Goal: Book appointment/travel/reservation

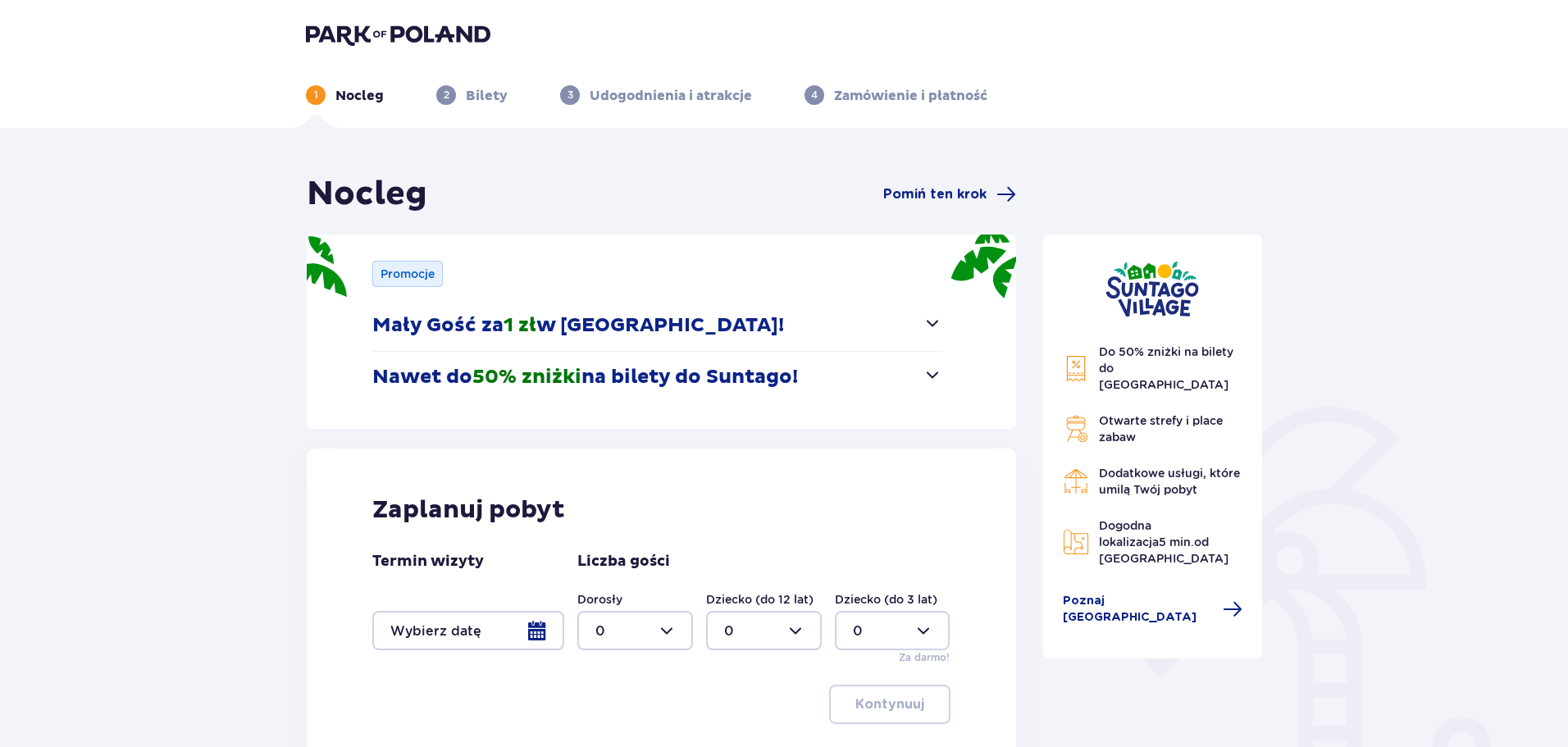
click at [605, 373] on p "Nawet do 50% zniżki na bilety do [GEOGRAPHIC_DATA]!" at bounding box center [585, 377] width 425 height 24
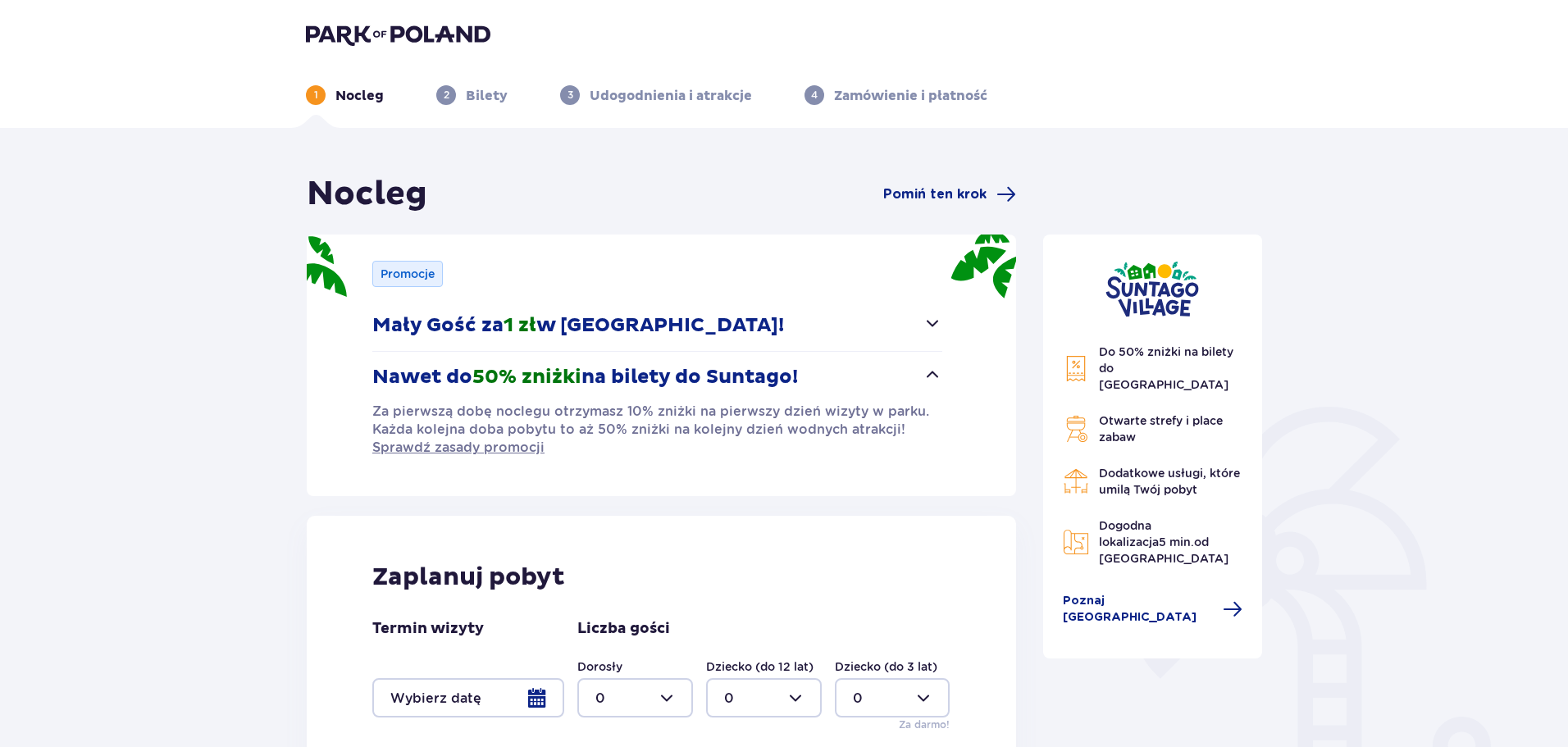
click at [618, 334] on p "Mały Gość za 1 zł w [GEOGRAPHIC_DATA]!" at bounding box center [578, 325] width 411 height 24
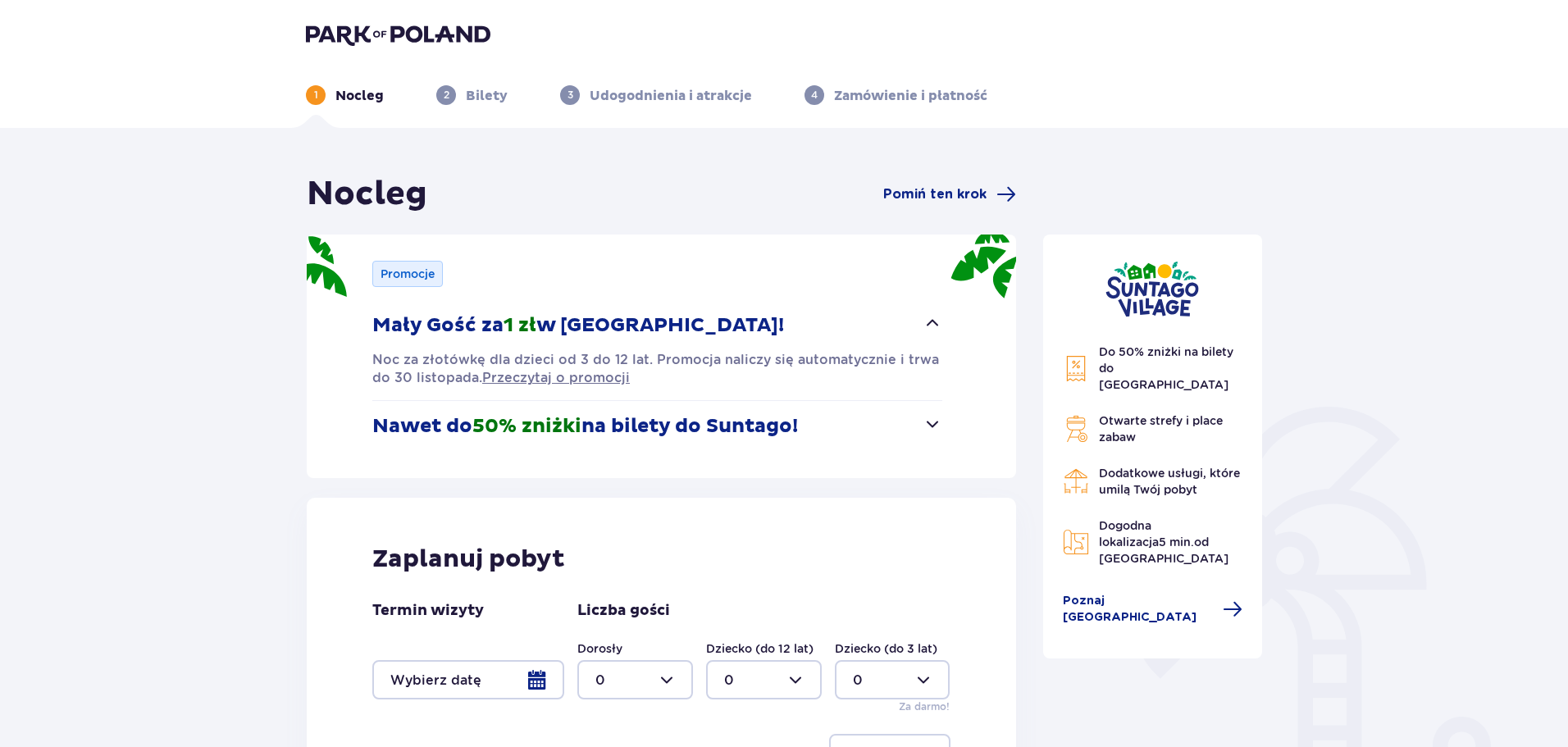
scroll to position [164, 0]
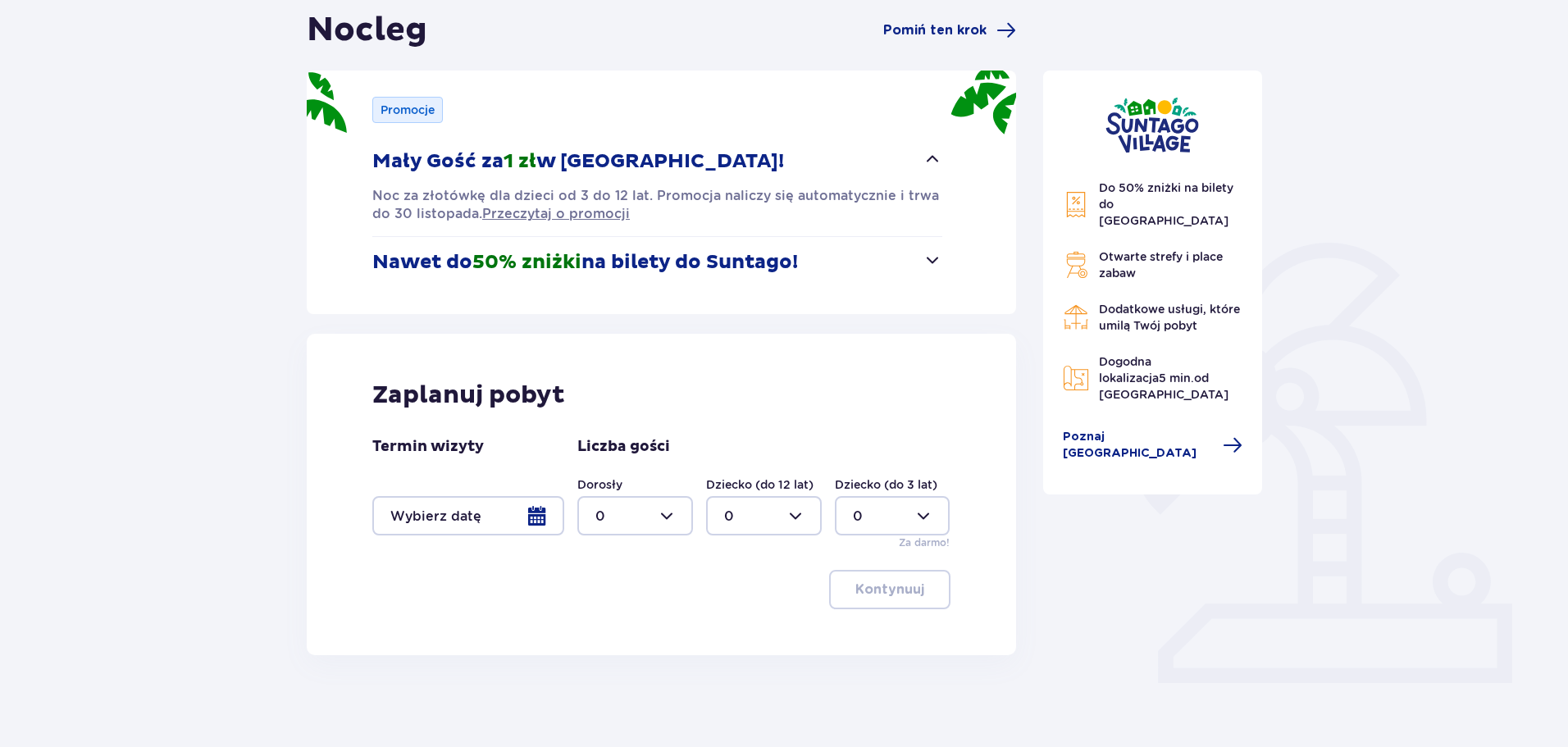
click at [660, 516] on div at bounding box center [634, 515] width 115 height 39
click at [607, 624] on span "2" at bounding box center [634, 635] width 112 height 35
type input "2"
click at [530, 520] on div at bounding box center [468, 515] width 192 height 39
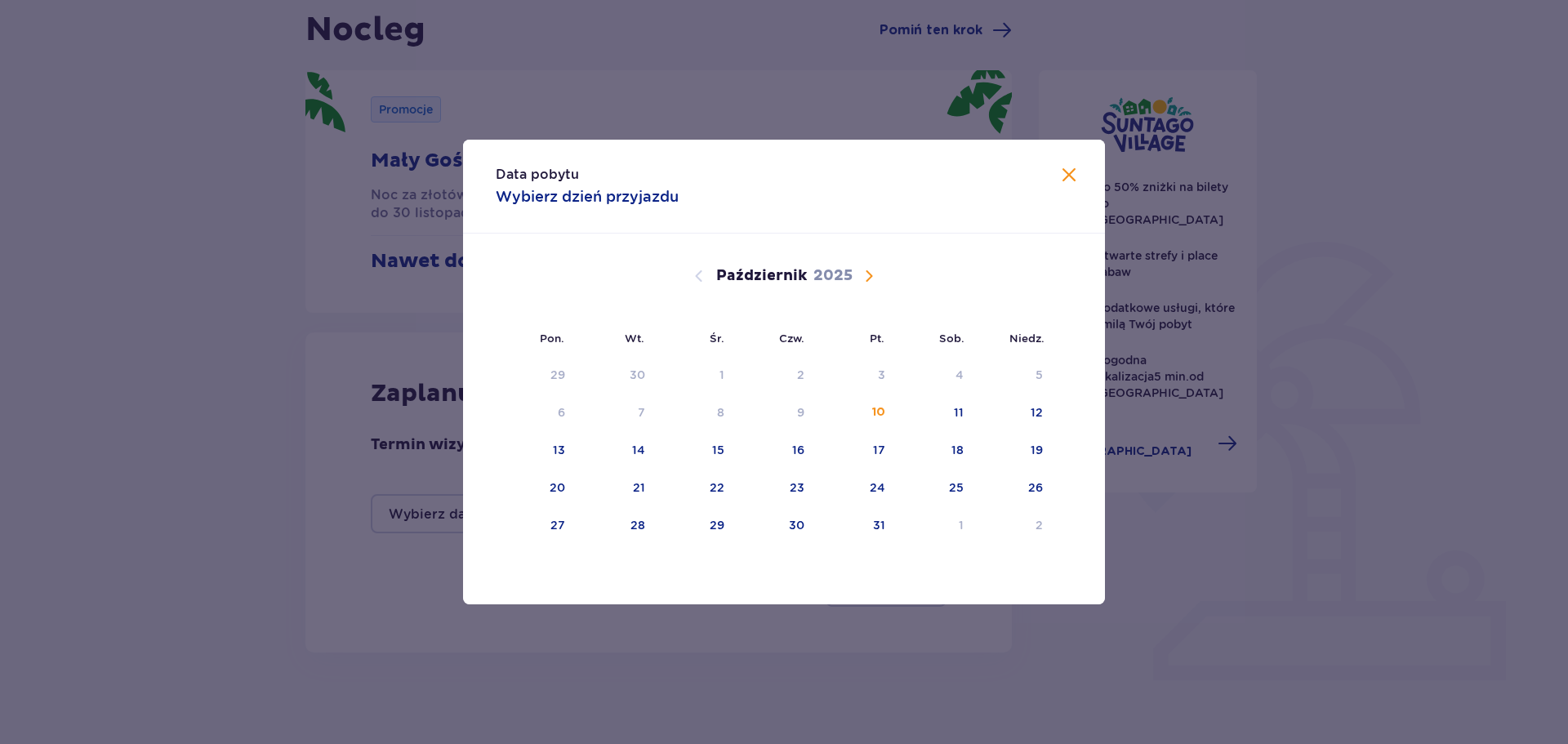
click at [868, 277] on span "Następny miesiąc" at bounding box center [869, 276] width 20 height 20
click at [852, 522] on div "28" at bounding box center [855, 526] width 80 height 36
click at [1034, 528] on div "30" at bounding box center [1036, 525] width 16 height 16
type input "[DATE] - [DATE]"
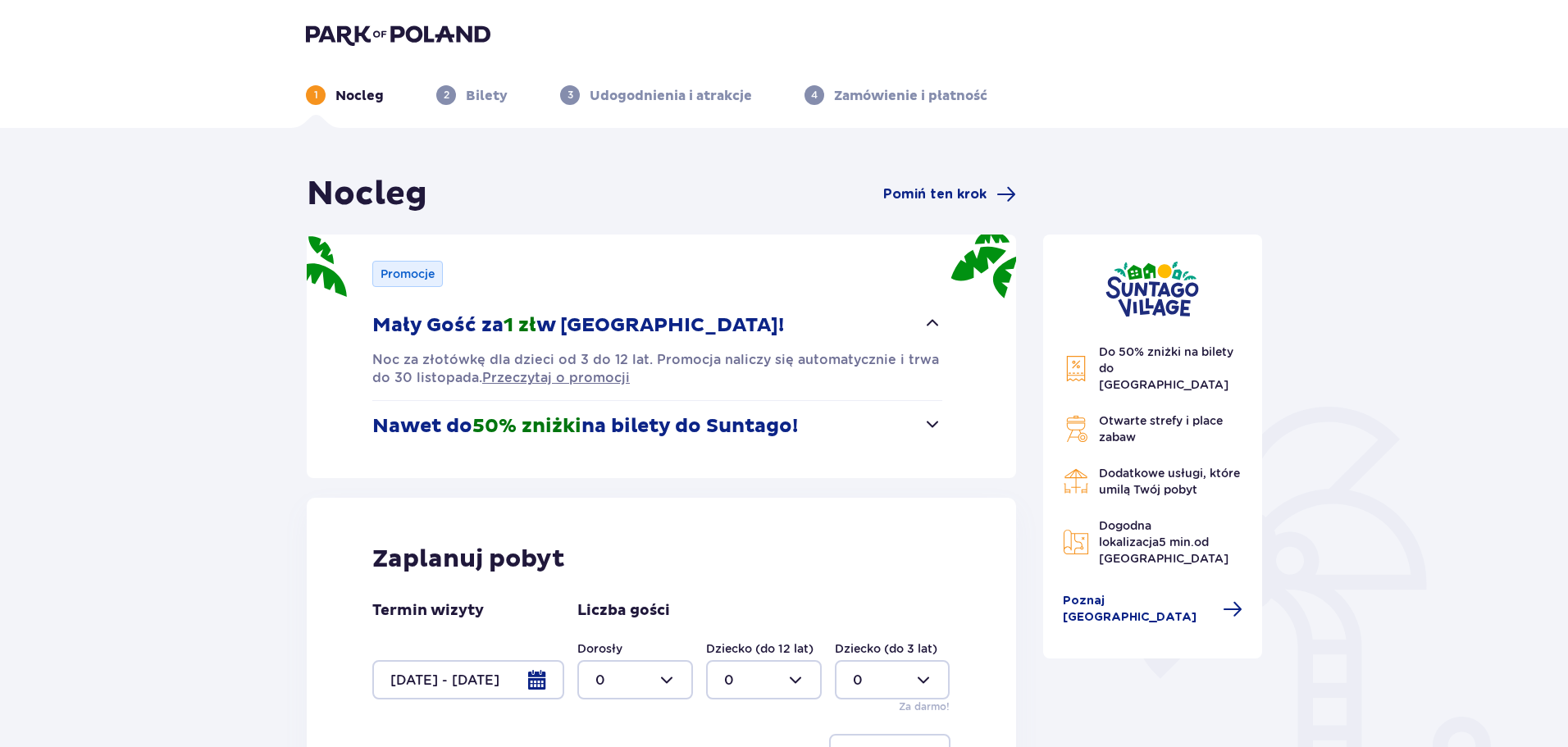
click at [656, 659] on div "Dorosły 0" at bounding box center [634, 670] width 115 height 59
click at [653, 682] on div at bounding box center [634, 679] width 115 height 39
click at [614, 584] on div "2" at bounding box center [635, 588] width 80 height 18
type input "2"
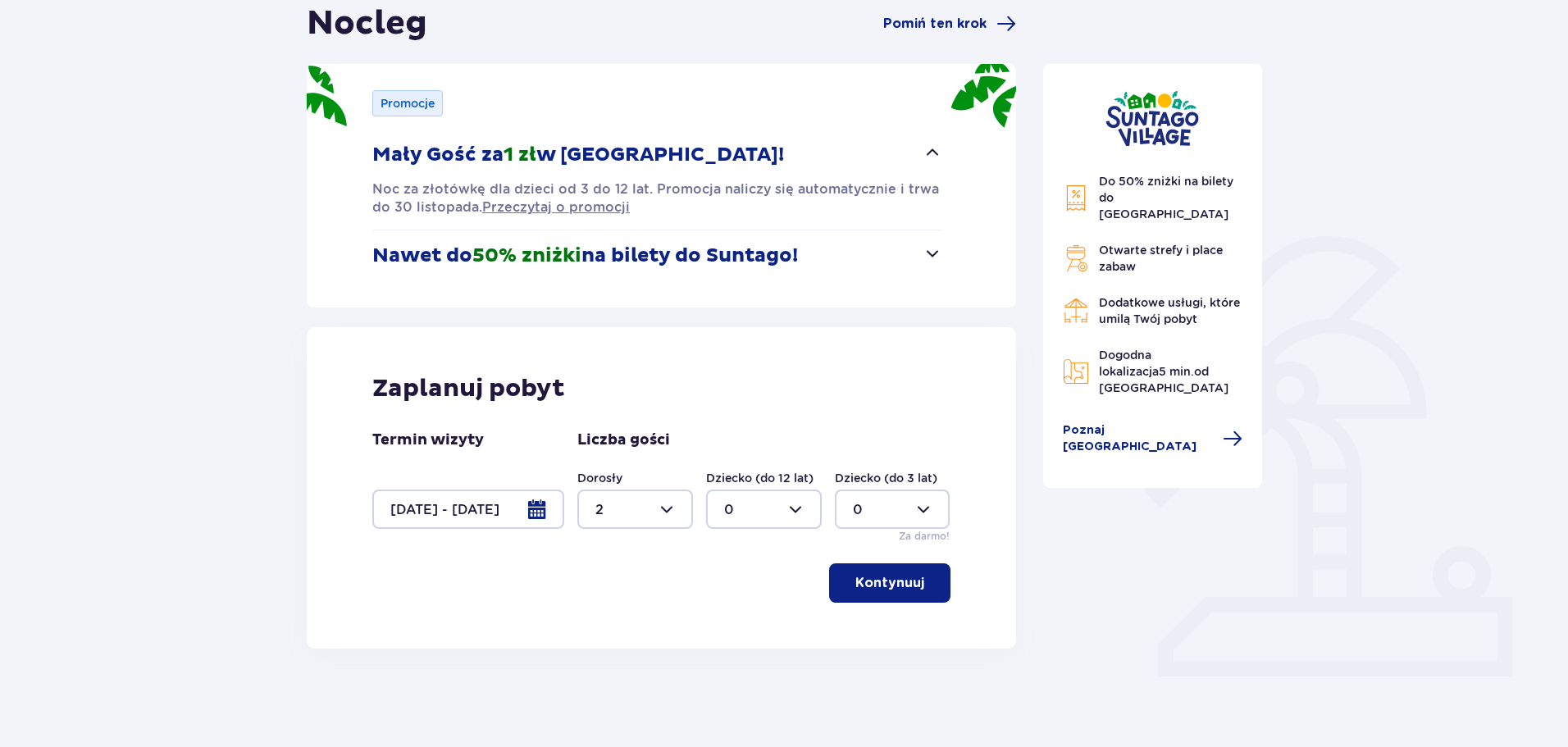
click at [882, 581] on p "Kontynuuj" at bounding box center [889, 583] width 69 height 18
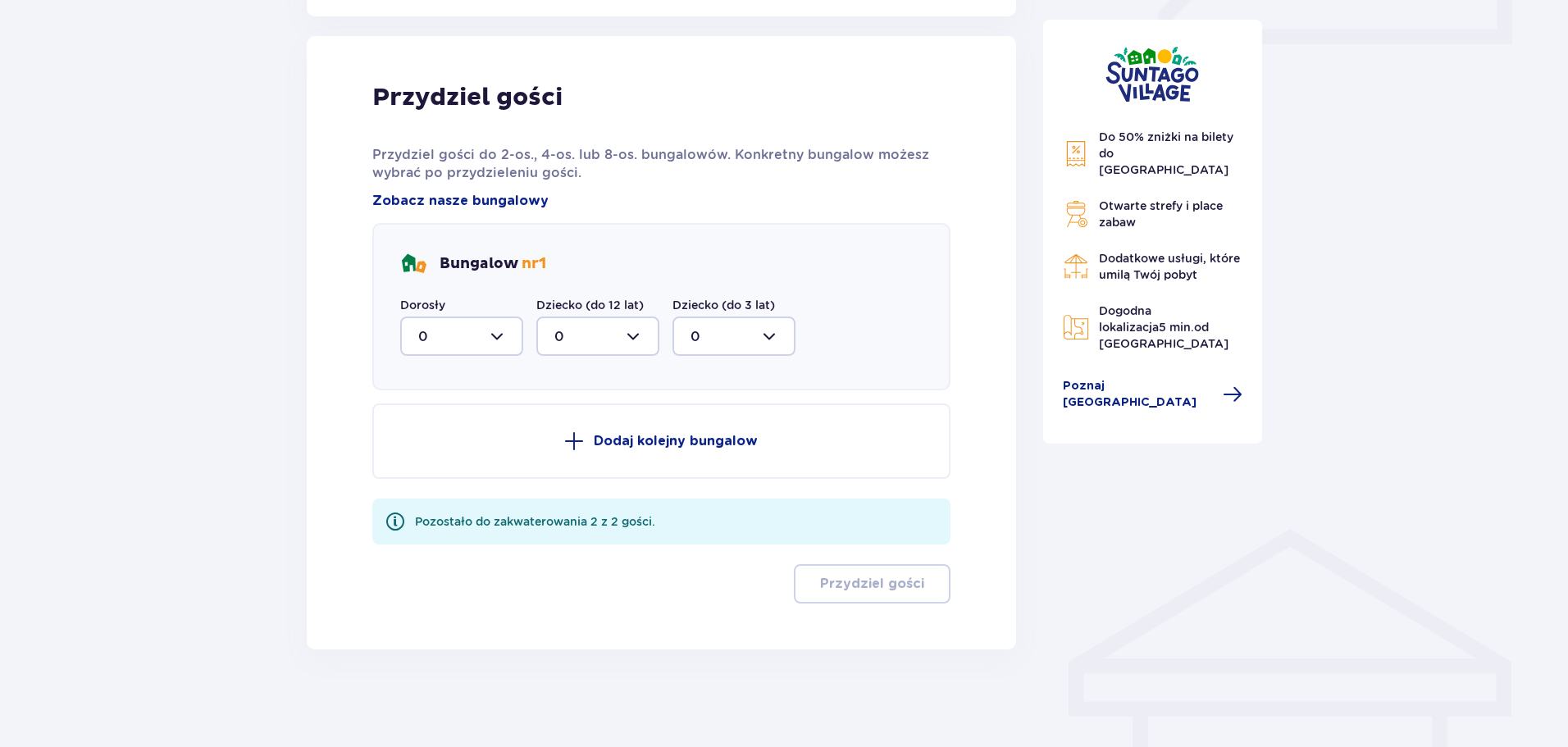
scroll to position [803, 0]
click at [502, 334] on div at bounding box center [462, 335] width 123 height 39
click at [540, 246] on div "Bungalow nr 1 Dorosły 0 0 1 2 Dziecko (do 12 lat) 0 Dziecko (do 3 lat) 0" at bounding box center [661, 305] width 578 height 167
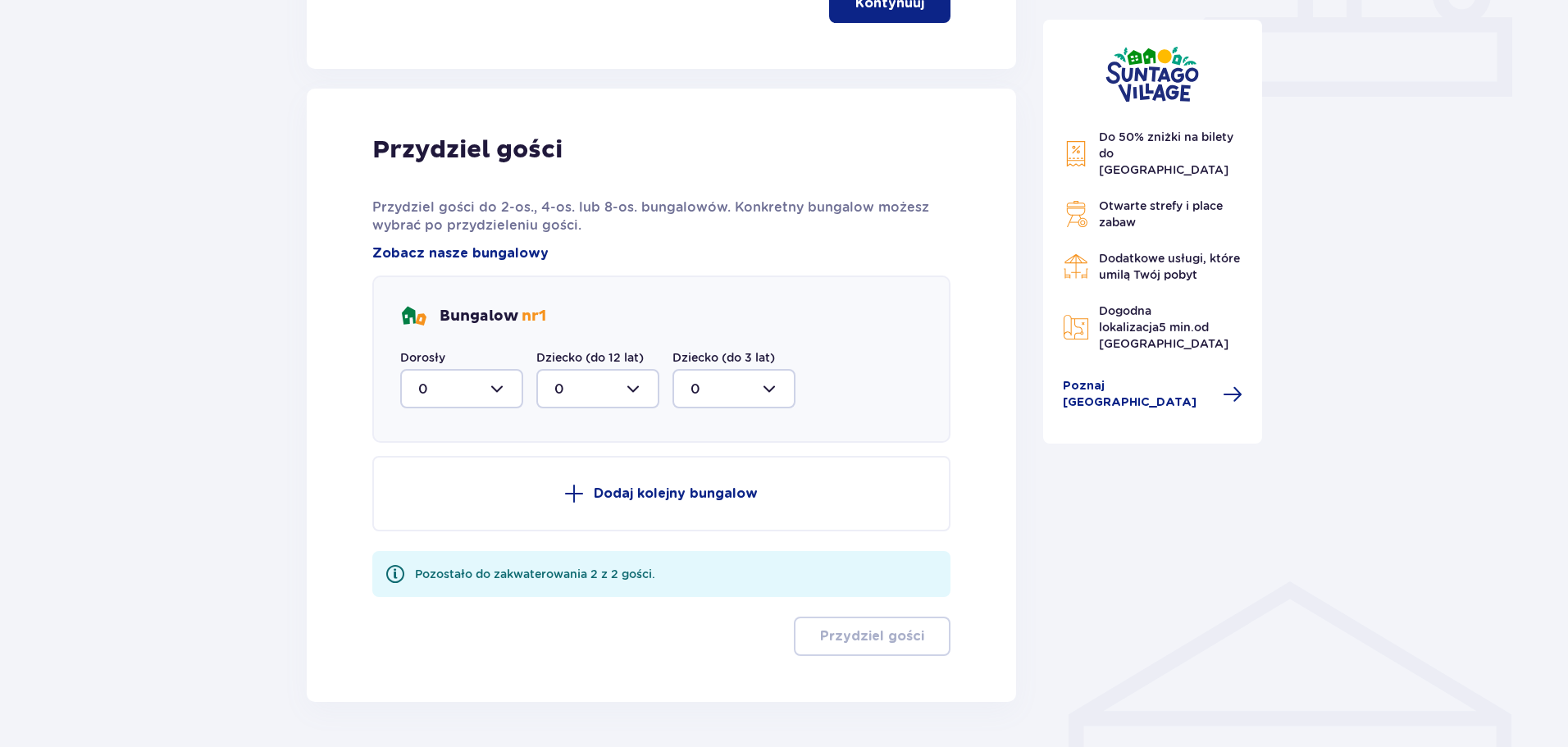
scroll to position [722, 0]
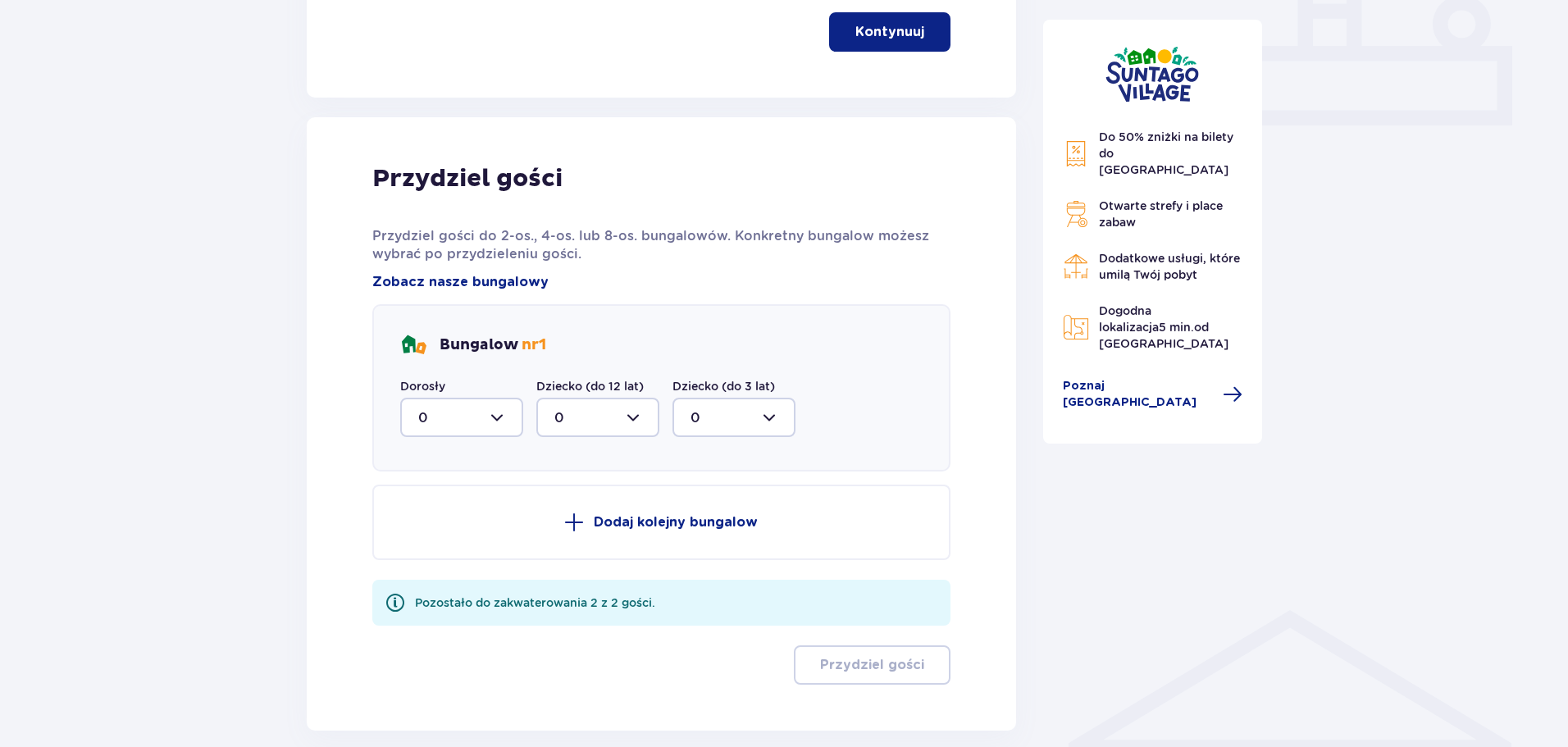
click at [505, 397] on div at bounding box center [462, 416] width 123 height 39
click at [456, 528] on div "2" at bounding box center [462, 536] width 87 height 18
type input "2"
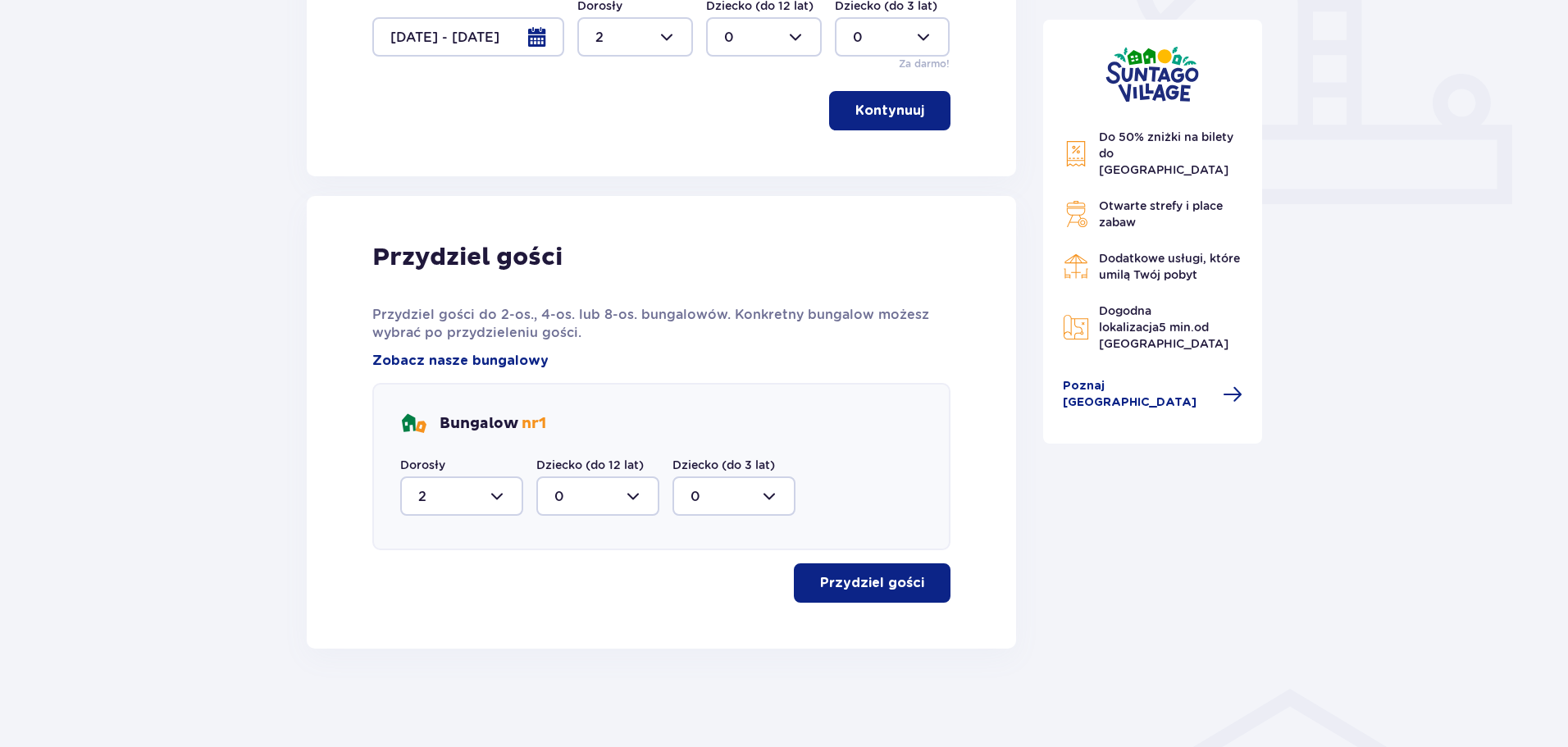
scroll to position [643, 0]
click at [884, 589] on p "Przydziel gości" at bounding box center [872, 583] width 104 height 18
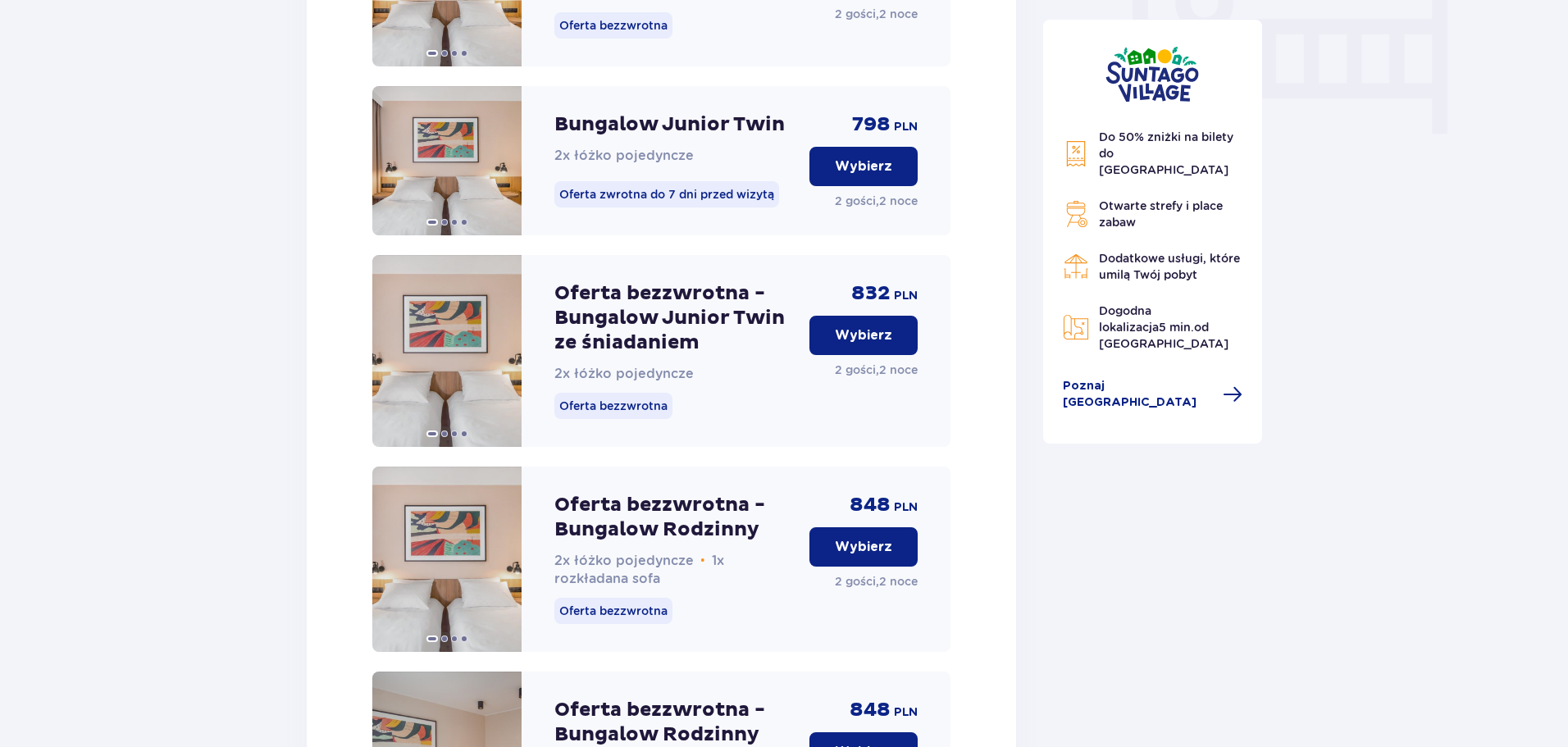
scroll to position [1306, 0]
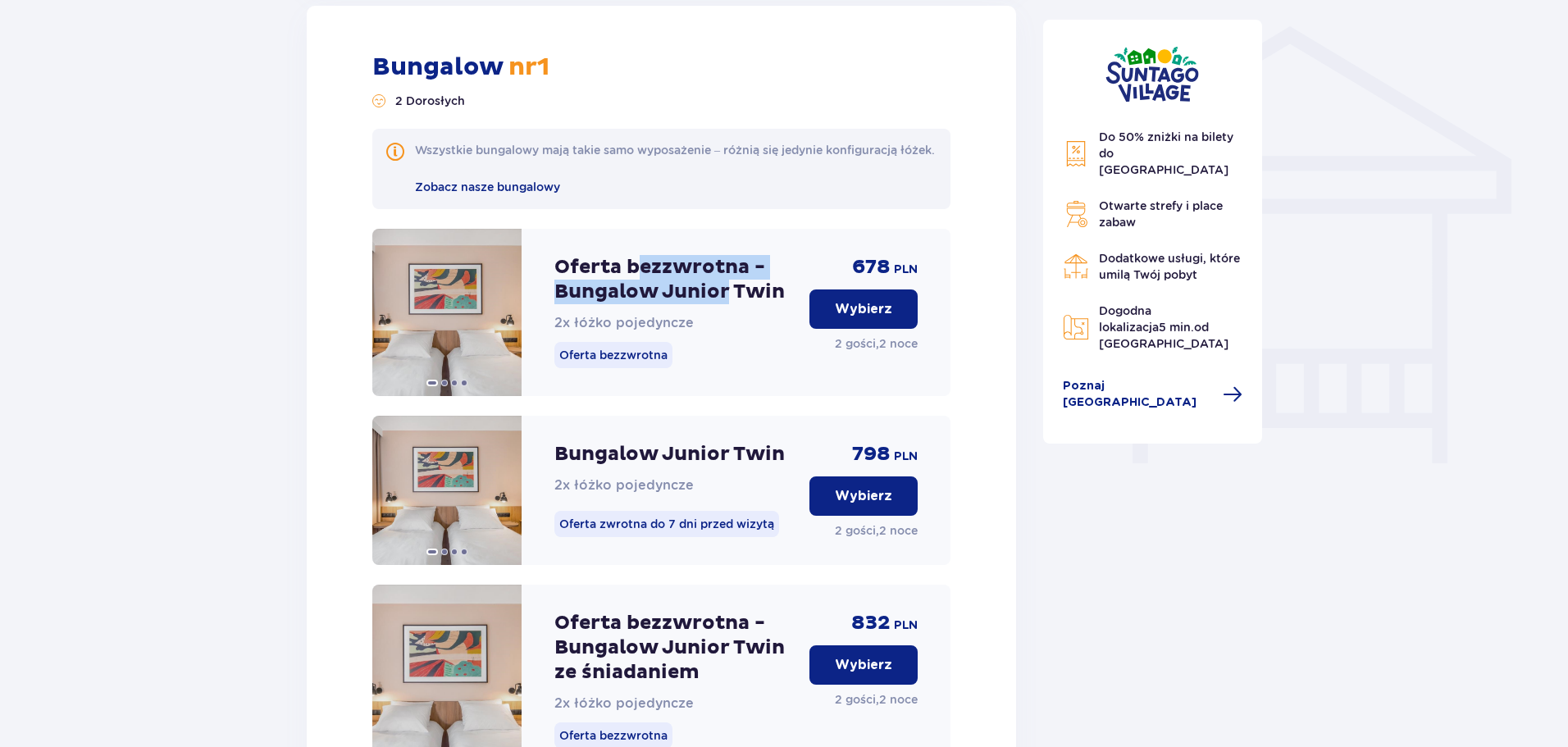
drag, startPoint x: 646, startPoint y: 283, endPoint x: 743, endPoint y: 303, distance: 99.0
click at [740, 302] on p "Oferta bezzwrotna - Bungalow Junior Twin" at bounding box center [675, 279] width 242 height 49
click at [747, 303] on p "Oferta bezzwrotna - Bungalow Junior Twin" at bounding box center [675, 279] width 242 height 49
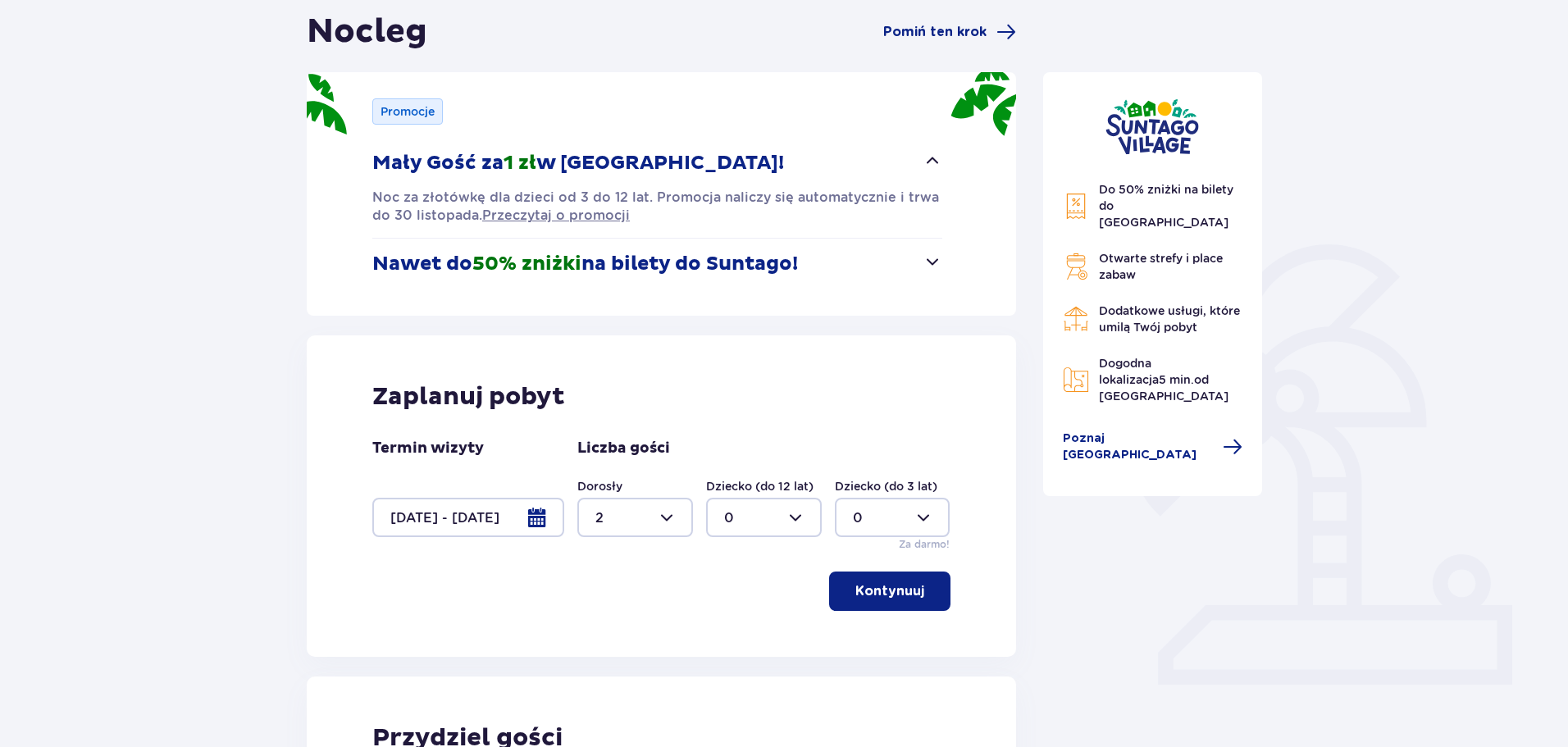
scroll to position [0, 0]
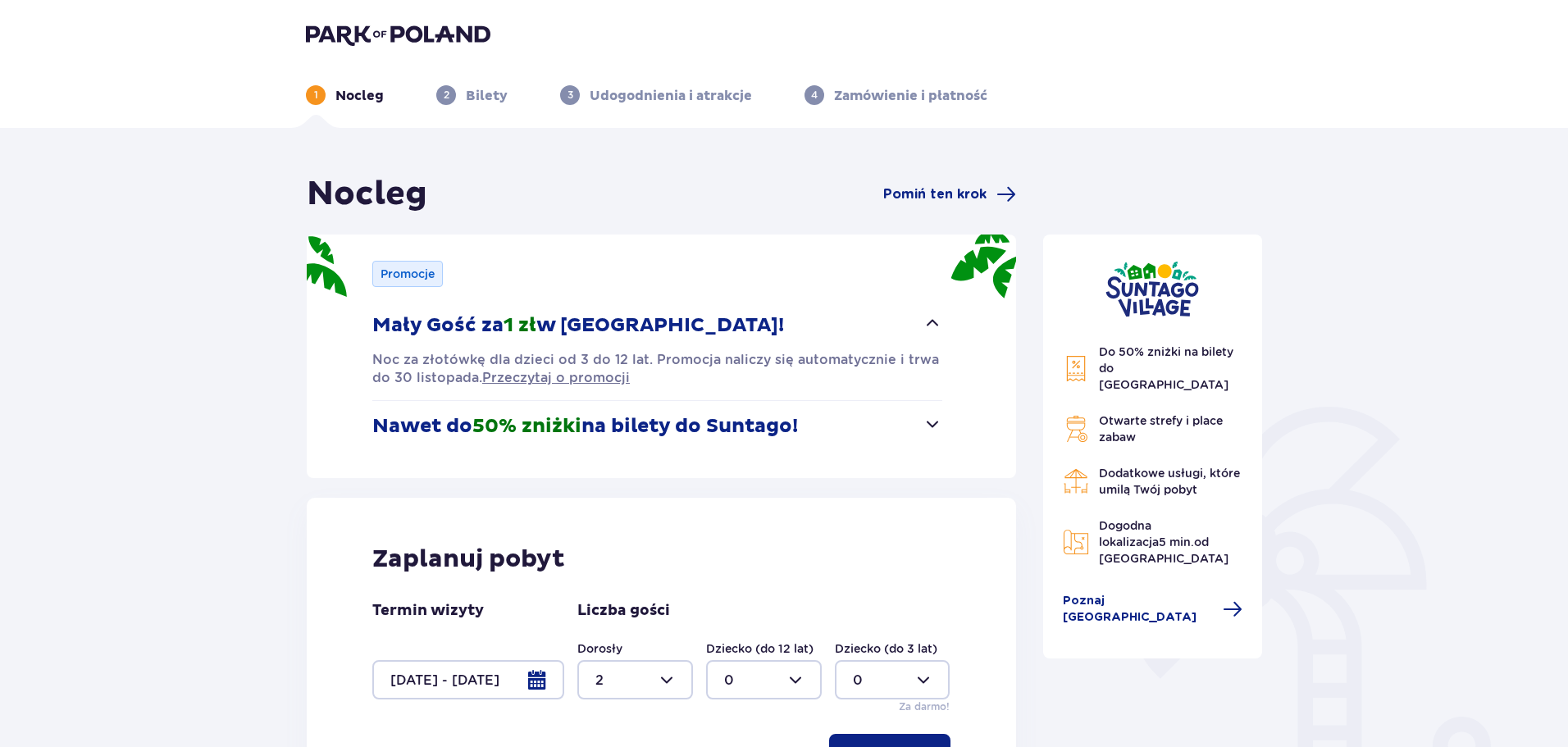
click at [359, 106] on header "1 Nocleg 2 Bilety 3 Udogodnienia i atrakcje 4 Zamówienie i płatność" at bounding box center [784, 63] width 1568 height 128
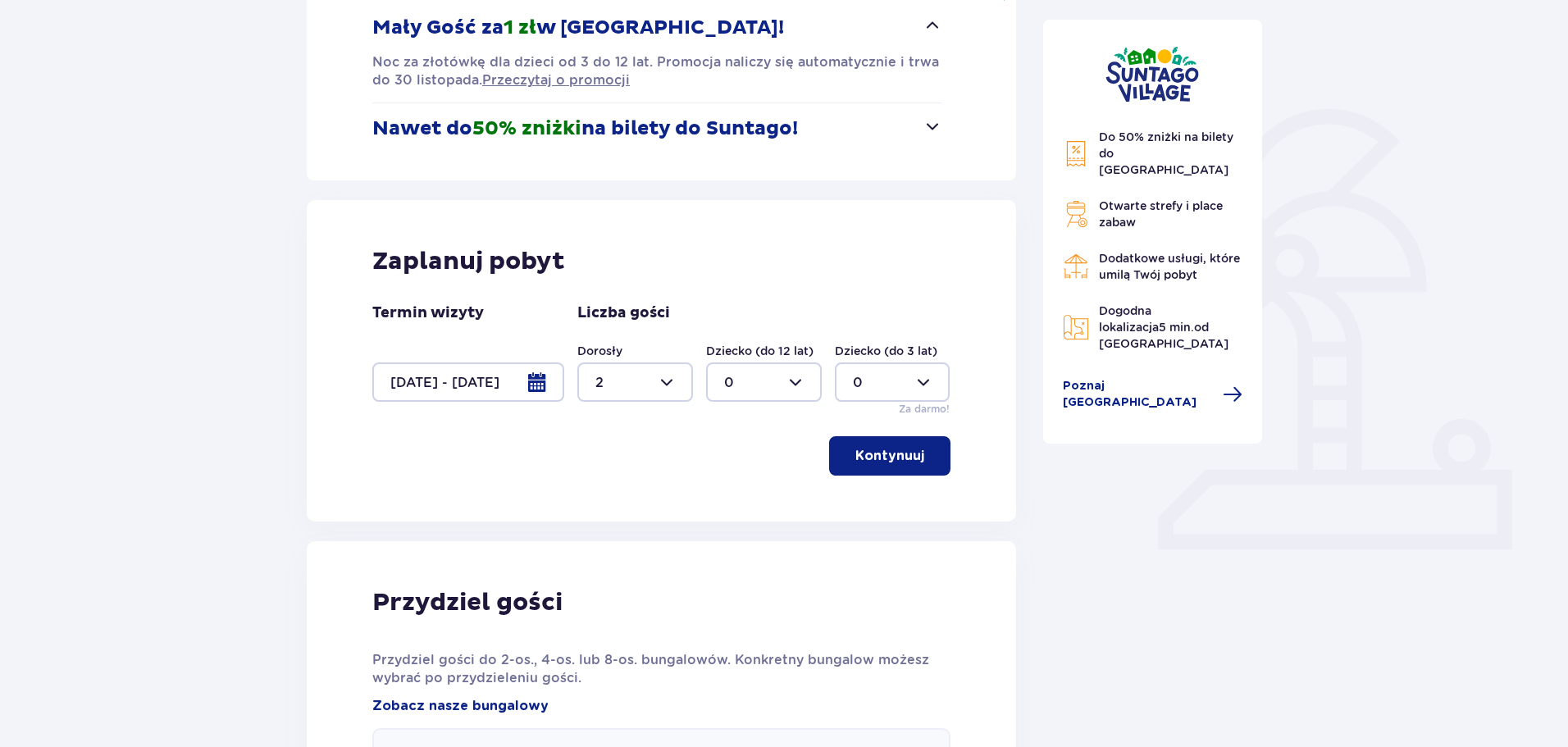
scroll to position [410, 0]
